Goal: Information Seeking & Learning: Understand process/instructions

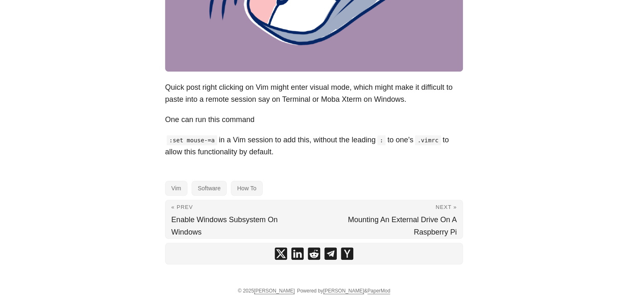
scroll to position [167, 0]
drag, startPoint x: 422, startPoint y: 141, endPoint x: 442, endPoint y: 141, distance: 20.7
click at [441, 142] on code ".vimrc" at bounding box center [428, 140] width 26 height 10
copy code ".vimrc"
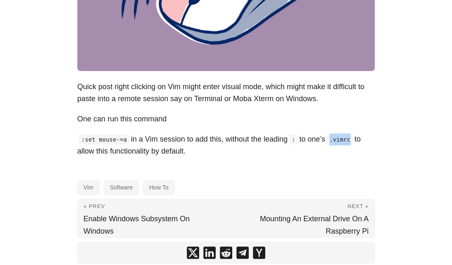
copy code ".vimrc"
click at [238, 124] on p "One can run this command" at bounding box center [226, 119] width 298 height 12
drag, startPoint x: 82, startPoint y: 140, endPoint x: 112, endPoint y: 139, distance: 29.8
click at [112, 139] on code ":set mouse-=a" at bounding box center [104, 140] width 50 height 10
click at [101, 134] on p ":set mouse-=a in a Vim session to add this, without the leading : to one’s .vim…" at bounding box center [226, 146] width 298 height 24
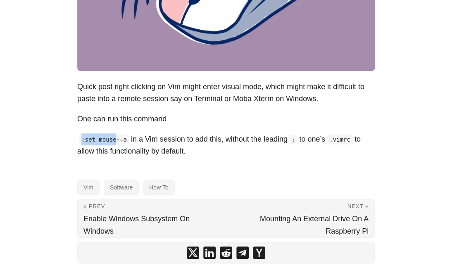
click at [86, 138] on code ":set mouse-=a" at bounding box center [104, 140] width 50 height 10
click at [94, 148] on p ":set mouse-=a in a Vim session to add this, without the leading : to one’s .vim…" at bounding box center [226, 146] width 298 height 24
drag, startPoint x: 86, startPoint y: 140, endPoint x: 112, endPoint y: 141, distance: 26.5
click at [112, 141] on code ":set mouse-=a" at bounding box center [104, 140] width 50 height 10
click at [91, 140] on code ":set mouse-=a" at bounding box center [104, 140] width 50 height 10
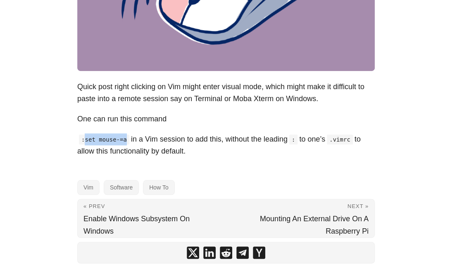
drag, startPoint x: 86, startPoint y: 140, endPoint x: 123, endPoint y: 142, distance: 37.7
click at [123, 142] on code ":set mouse-=a" at bounding box center [104, 140] width 50 height 10
copy code "set mouse-=a"
